Goal: Task Accomplishment & Management: Use online tool/utility

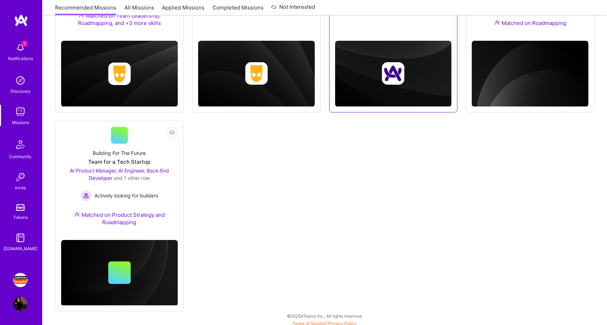
scroll to position [192, 0]
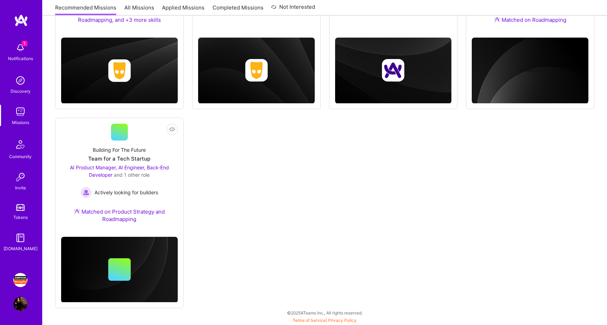
click at [22, 279] on img at bounding box center [20, 280] width 14 height 14
